Goal: Navigation & Orientation: Find specific page/section

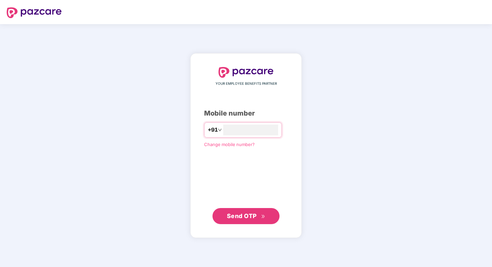
type input "**********"
click at [243, 216] on span "Send OTP" at bounding box center [242, 215] width 30 height 7
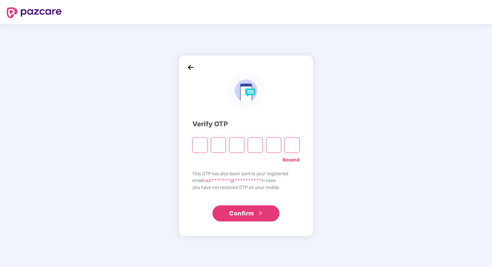
type input "*"
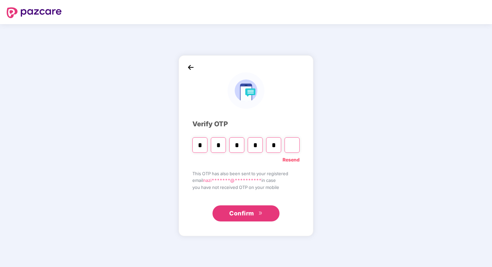
type input "*"
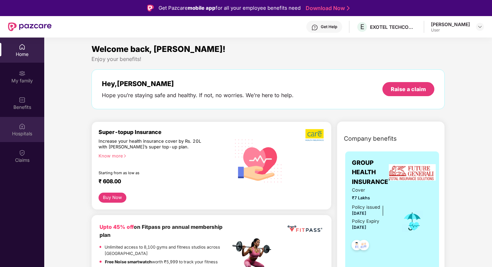
click at [23, 125] on img at bounding box center [22, 126] width 7 height 7
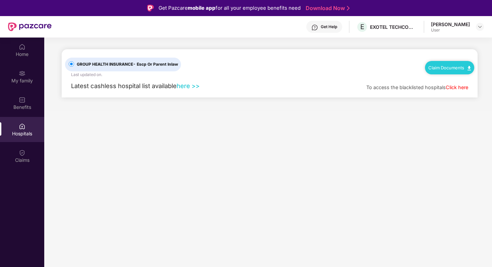
click at [190, 84] on link "here >>" at bounding box center [188, 85] width 23 height 7
